Goal: Task Accomplishment & Management: Manage account settings

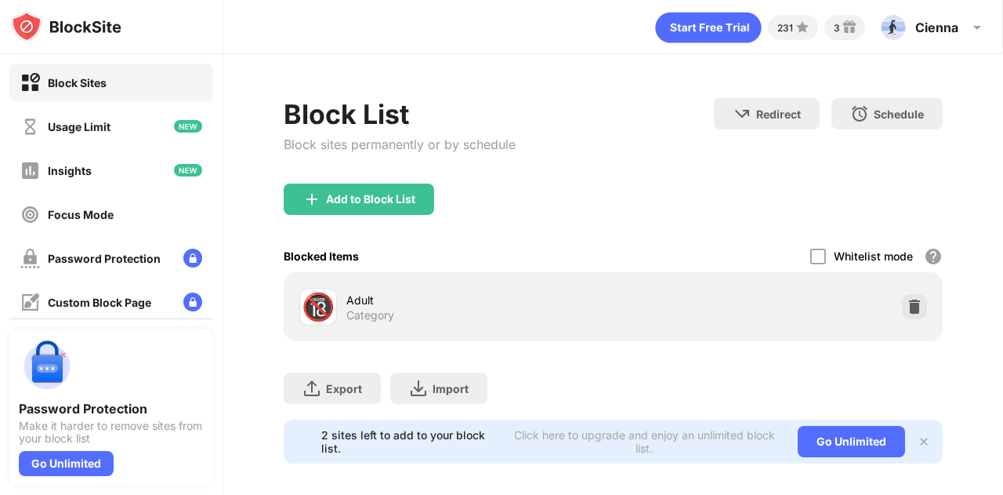
scroll to position [24, 12]
